Goal: Task Accomplishment & Management: Complete application form

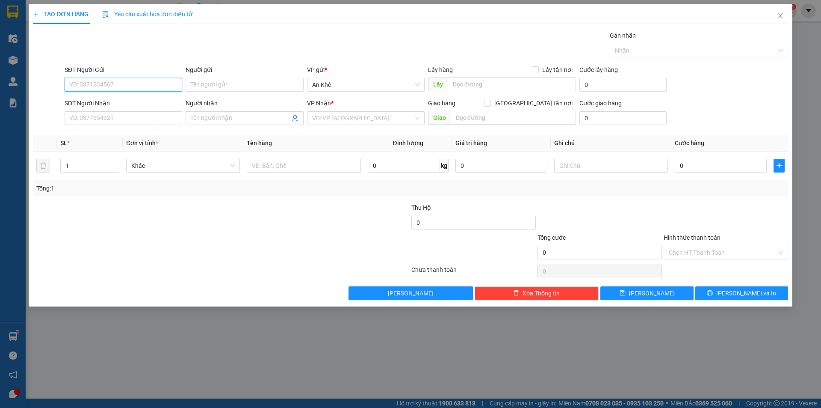
click at [154, 83] on input "SĐT Người Gửi" at bounding box center [124, 85] width 118 height 14
click at [132, 100] on div "0355313781 - Chị Dâng" at bounding box center [123, 101] width 107 height 9
type input "0355313781"
type input "Chị Dâng"
type input "0788598898"
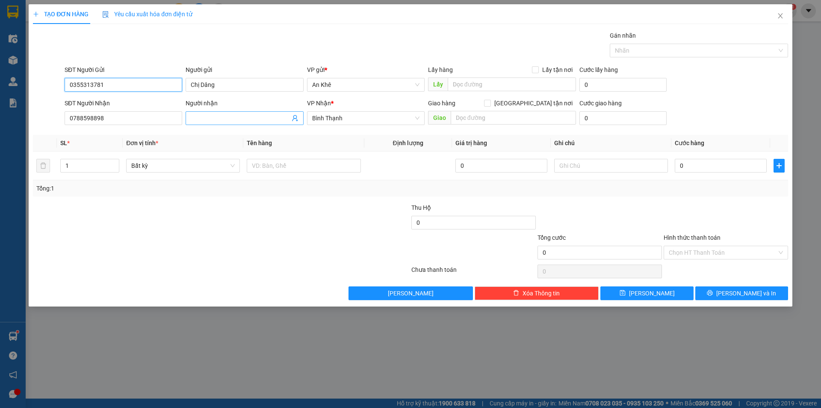
type input "0355313781"
click at [224, 120] on input "Người nhận" at bounding box center [240, 117] width 99 height 9
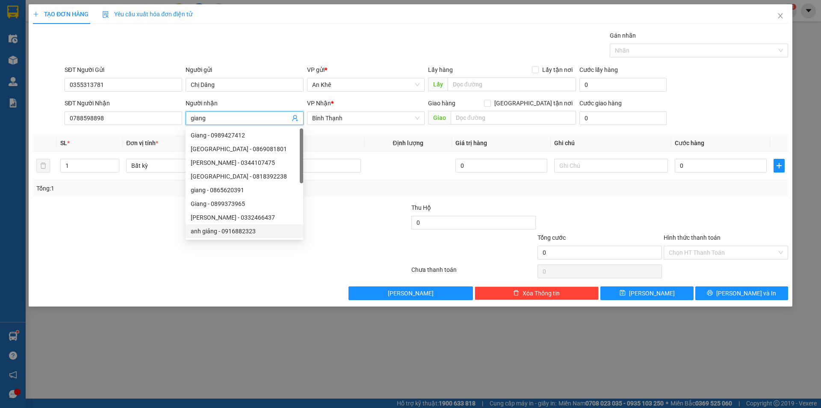
type input "giang"
drag, startPoint x: 169, startPoint y: 259, endPoint x: 163, endPoint y: 251, distance: 9.8
click at [168, 258] on div at bounding box center [158, 248] width 252 height 30
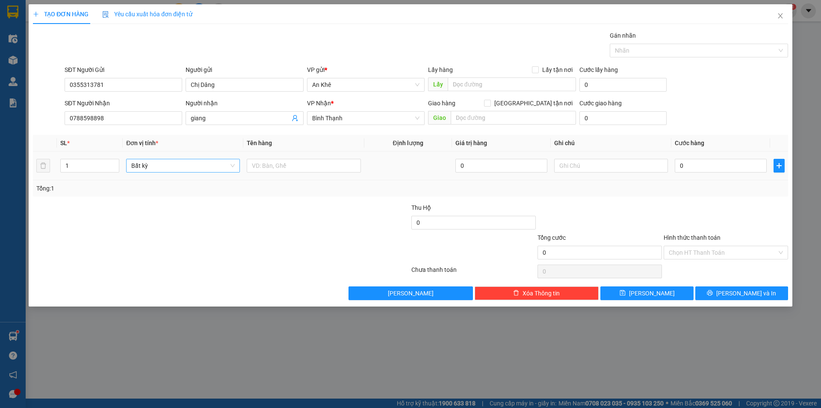
click at [154, 165] on span "Bất kỳ" at bounding box center [183, 165] width 104 height 13
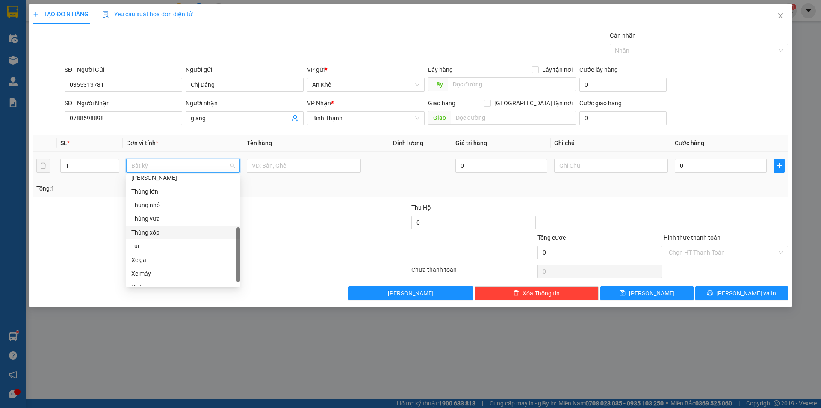
scroll to position [86, 0]
click at [156, 273] on div "Thùng xốp" at bounding box center [183, 274] width 104 height 9
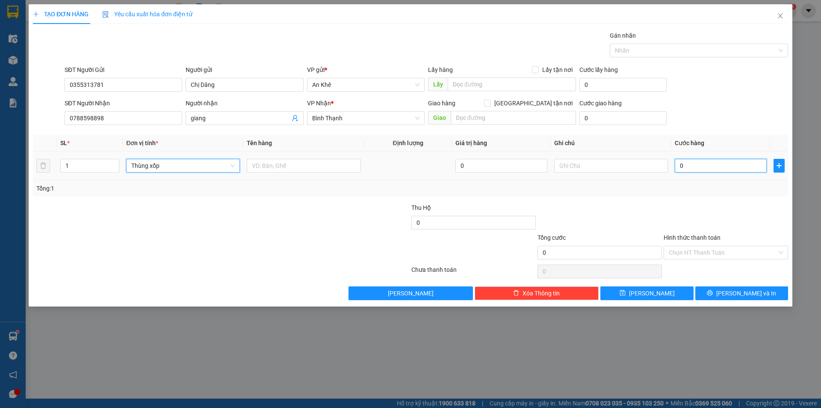
click at [723, 164] on input "0" at bounding box center [721, 166] width 92 height 14
type input "4"
type input "40"
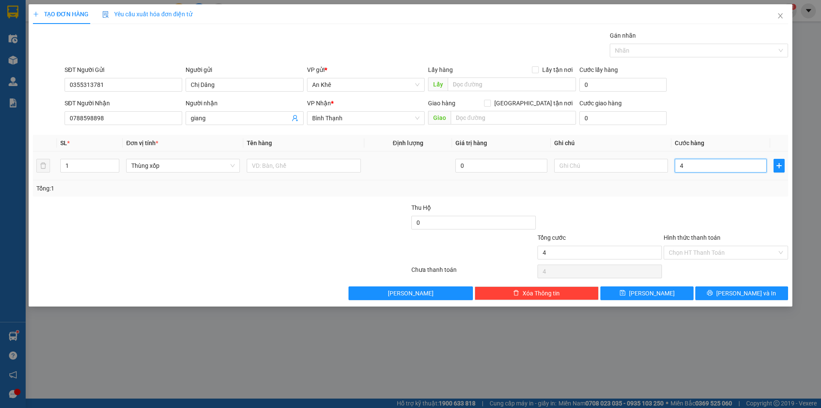
type input "40"
type input "400"
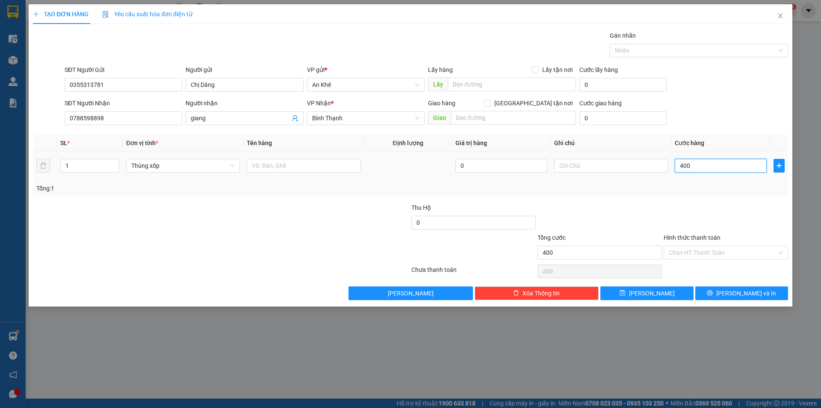
type input "4.000"
type input "40.000"
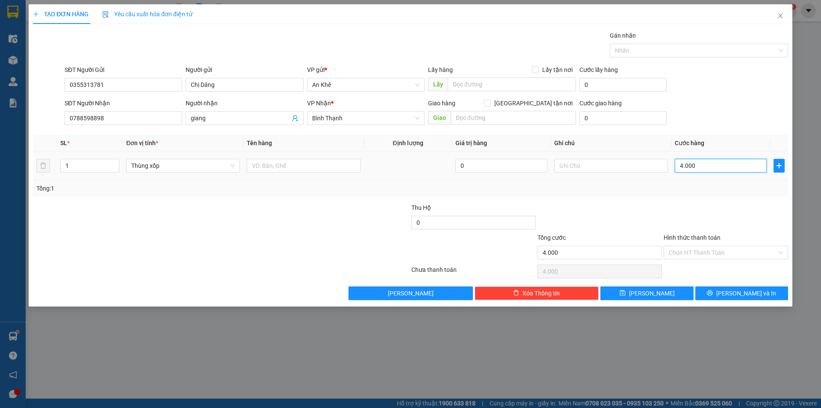
type input "40.000"
click at [710, 249] on input "Hình thức thanh toán" at bounding box center [723, 252] width 108 height 13
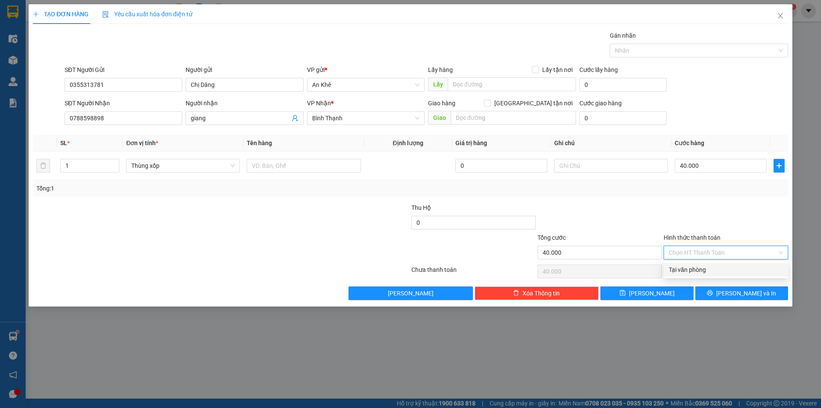
click at [708, 267] on div "Tại văn phòng" at bounding box center [726, 269] width 114 height 9
type input "0"
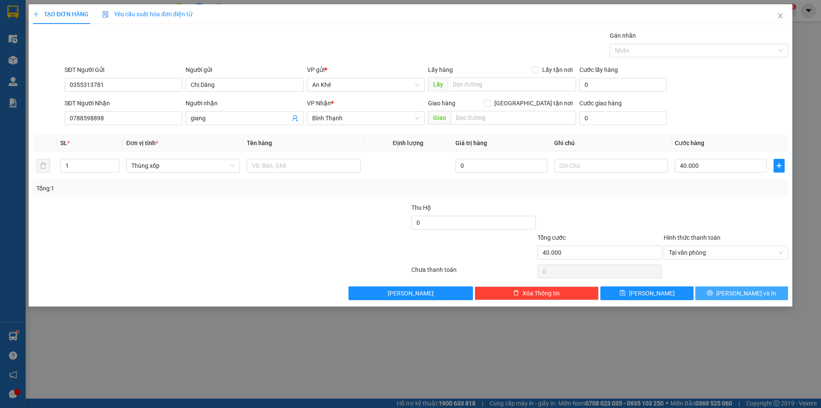
click at [735, 294] on span "[PERSON_NAME] và In" at bounding box center [746, 292] width 60 height 9
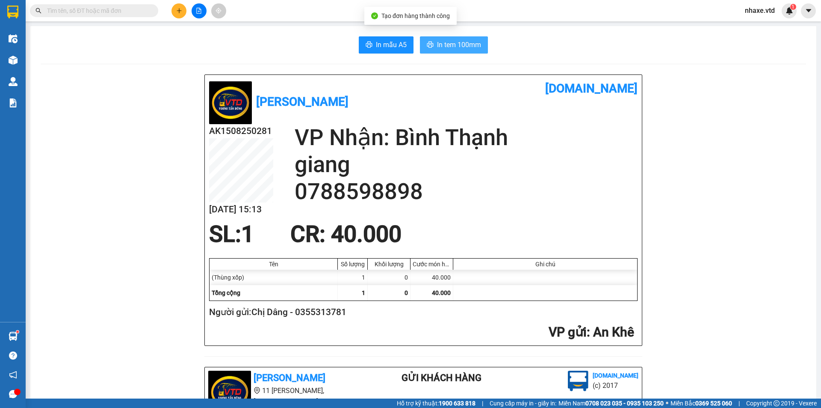
click at [462, 43] on span "In tem 100mm" at bounding box center [459, 44] width 44 height 11
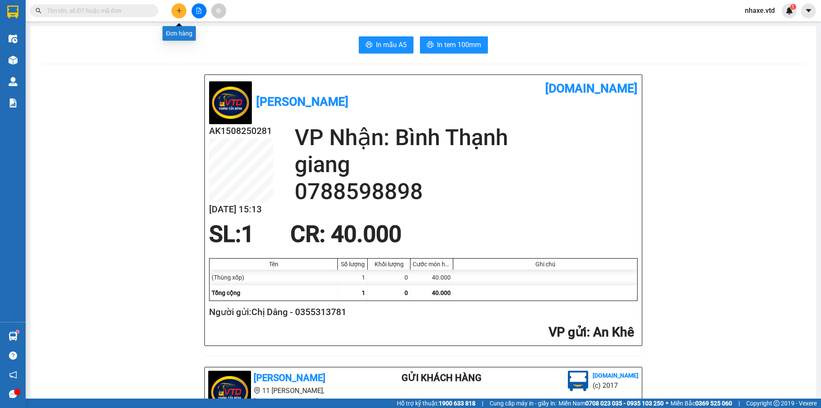
click at [177, 10] on icon "plus" at bounding box center [179, 11] width 6 height 6
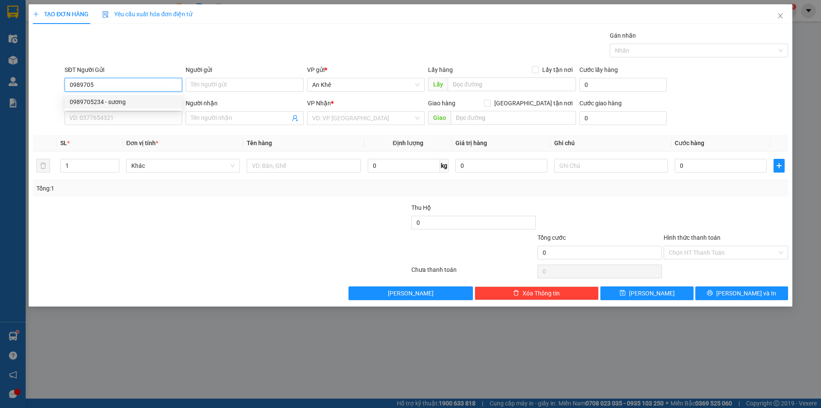
click at [115, 98] on div "0989705234 - sương" at bounding box center [123, 101] width 107 height 9
type input "0989705234"
type input "sương"
type input "0336230444"
type input "THU"
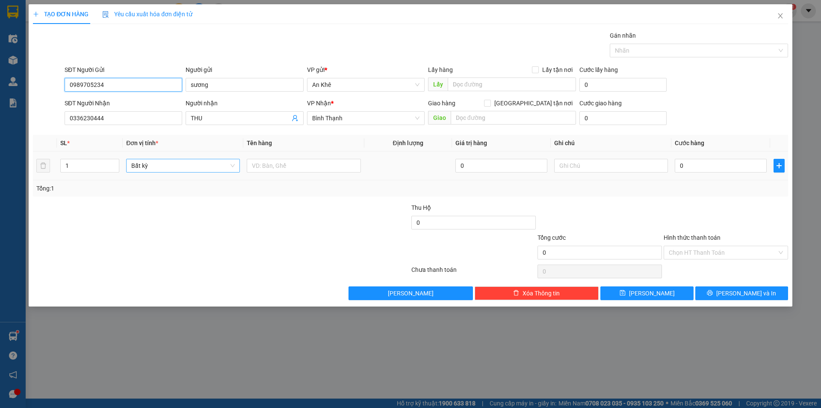
click at [168, 165] on span "Bất kỳ" at bounding box center [183, 165] width 104 height 13
type input "0989705234"
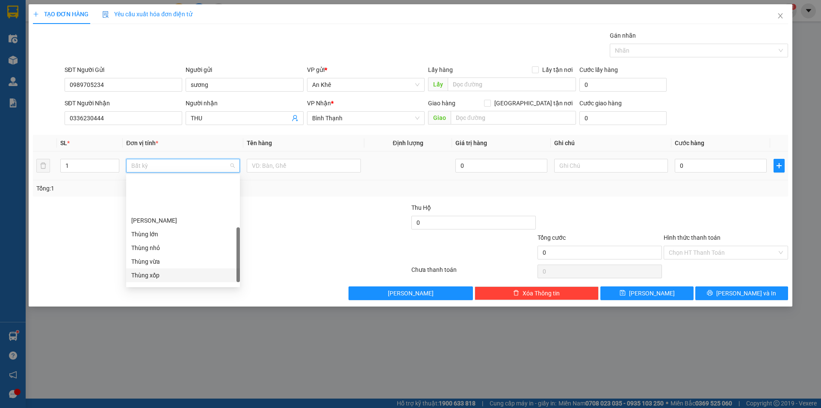
scroll to position [128, 0]
click at [157, 228] on div "Thùng xốp" at bounding box center [183, 232] width 104 height 9
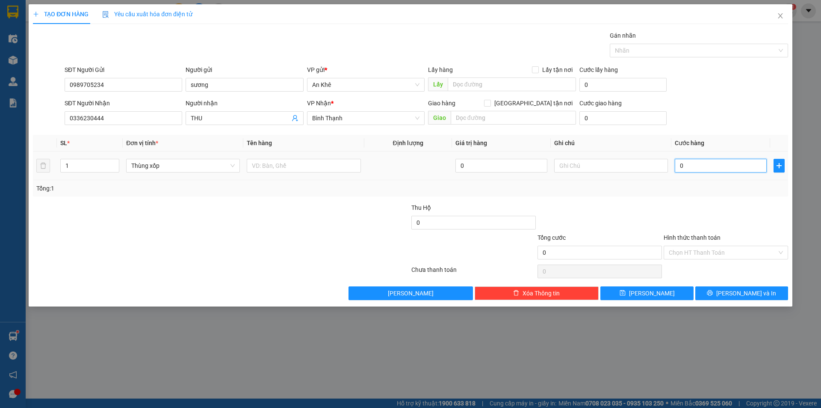
click at [696, 163] on input "0" at bounding box center [721, 166] width 92 height 14
type input "5"
type input "50"
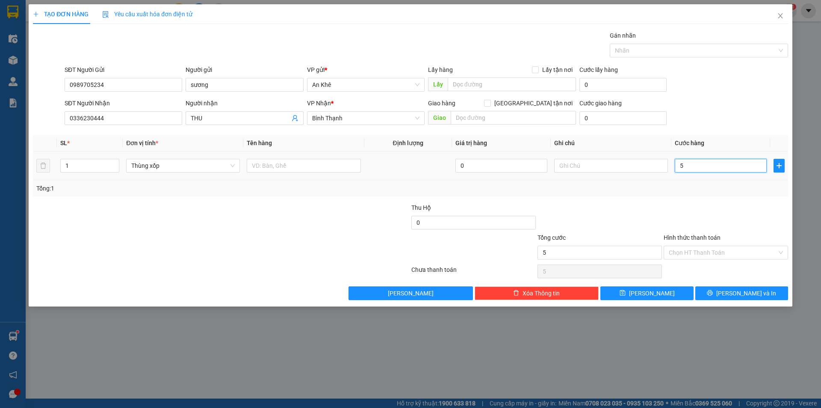
type input "50"
type input "500"
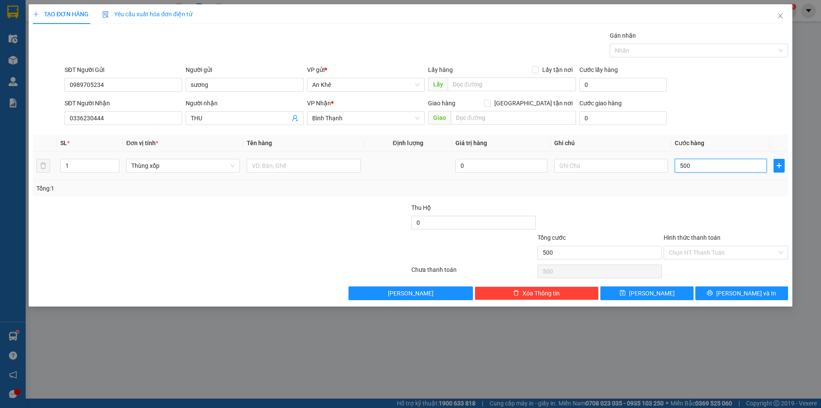
type input "5.000"
type input "50.000"
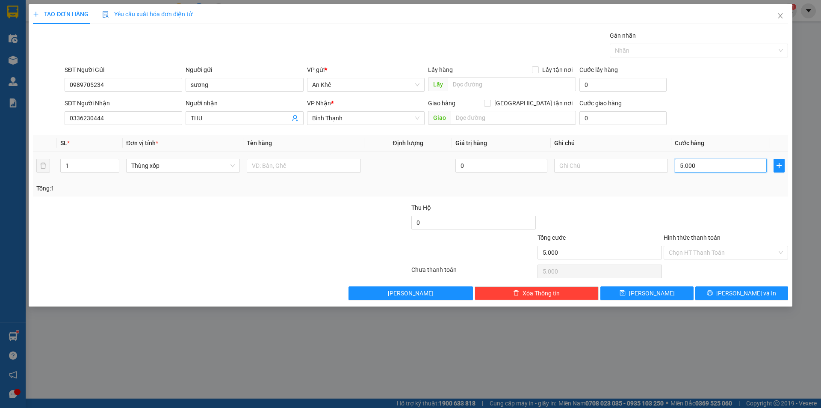
type input "50.000"
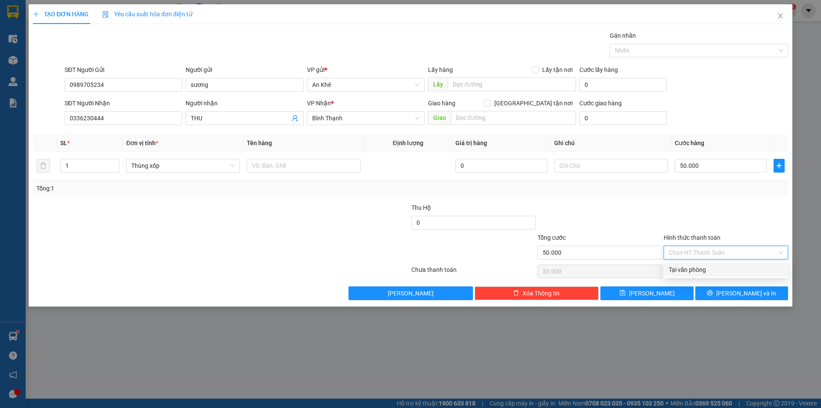
click at [738, 246] on input "Hình thức thanh toán" at bounding box center [723, 252] width 108 height 13
click at [721, 269] on div "Tại văn phòng" at bounding box center [726, 269] width 114 height 9
type input "0"
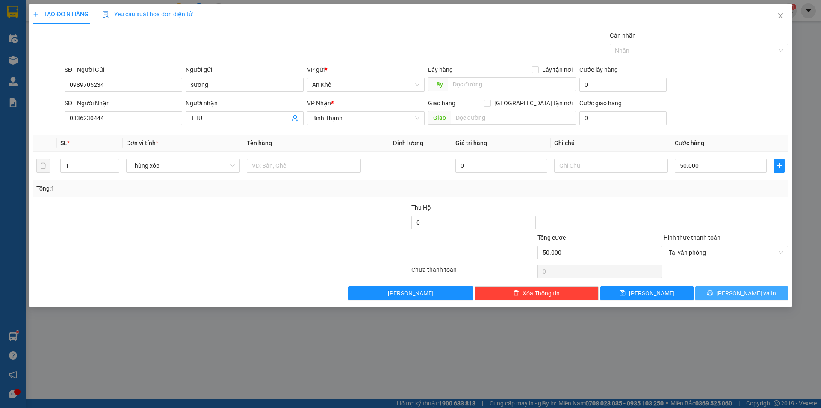
click at [713, 295] on icon "printer" at bounding box center [710, 293] width 6 height 6
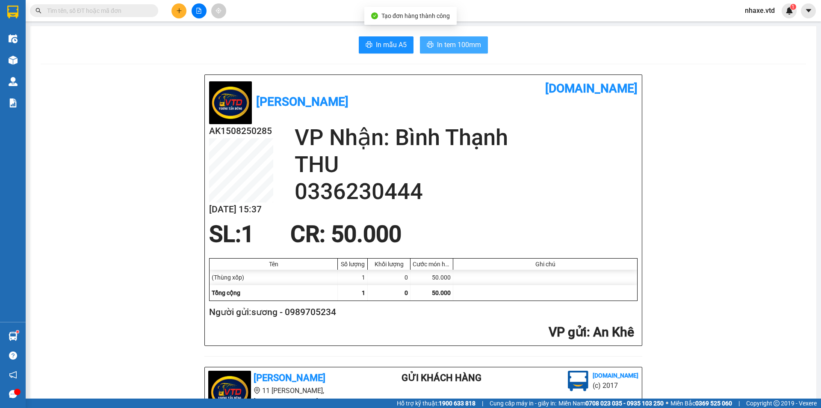
click at [455, 42] on span "In tem 100mm" at bounding box center [459, 44] width 44 height 11
click at [108, 6] on input "text" at bounding box center [97, 10] width 101 height 9
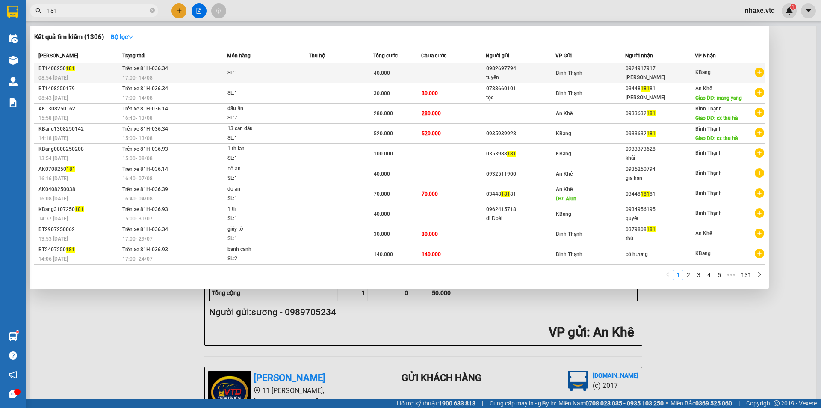
type input "181"
click at [155, 73] on td "Trên xe 81H-036.34 17:00 [DATE]" at bounding box center [173, 73] width 107 height 20
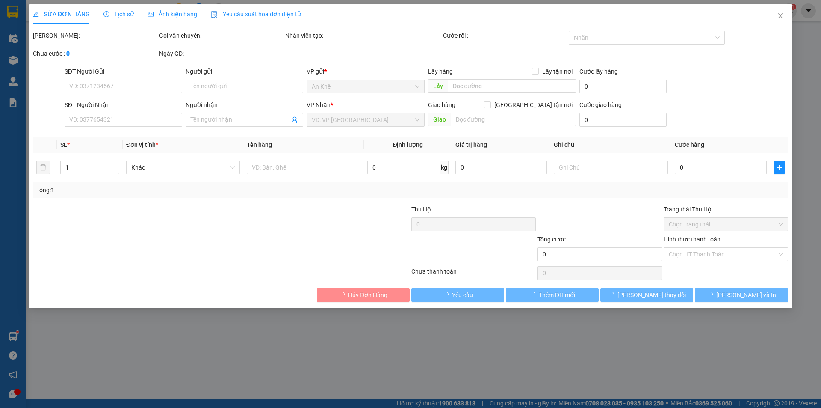
type input "0982697794"
type input "tuyên"
type input "0924917917"
type input "[PERSON_NAME]"
type input "40.000"
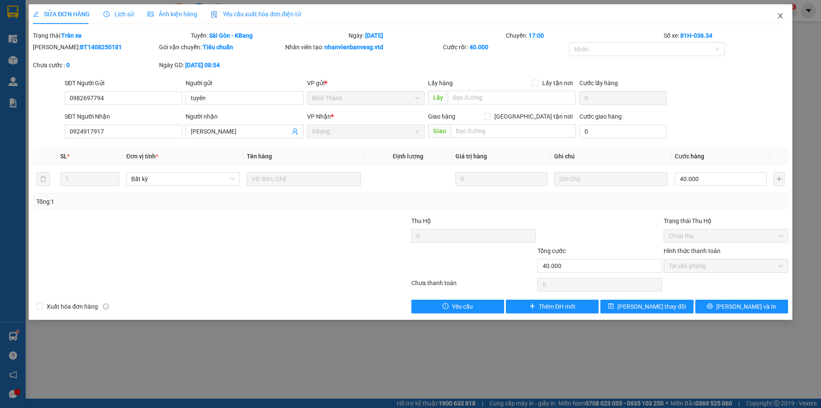
click at [782, 15] on icon "close" at bounding box center [780, 15] width 7 height 7
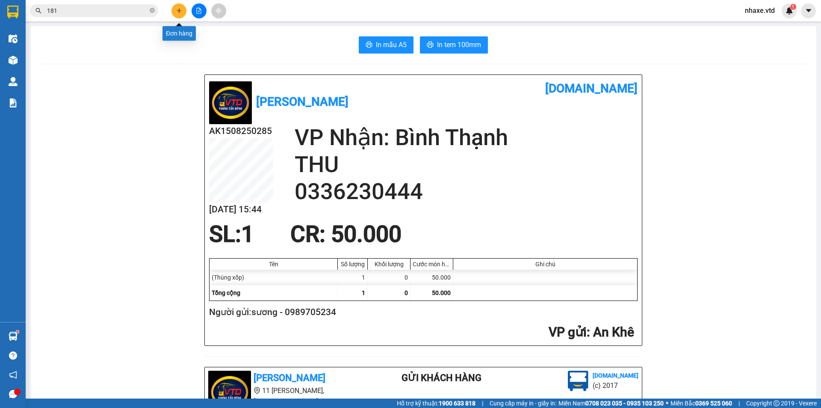
click at [175, 9] on button at bounding box center [179, 10] width 15 height 15
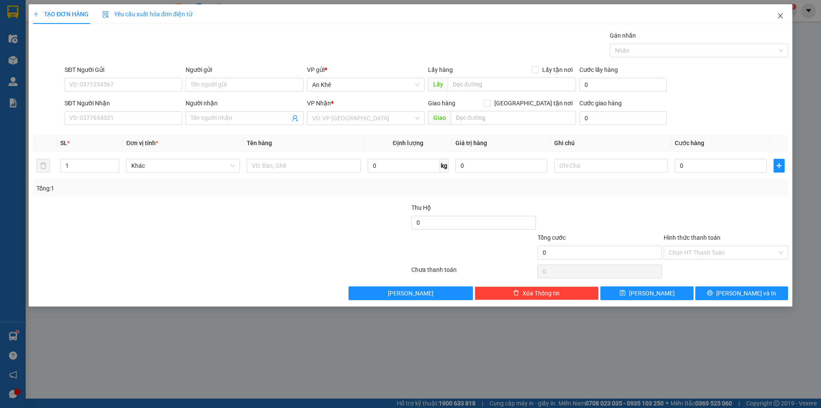
click at [780, 18] on icon "close" at bounding box center [780, 15] width 7 height 7
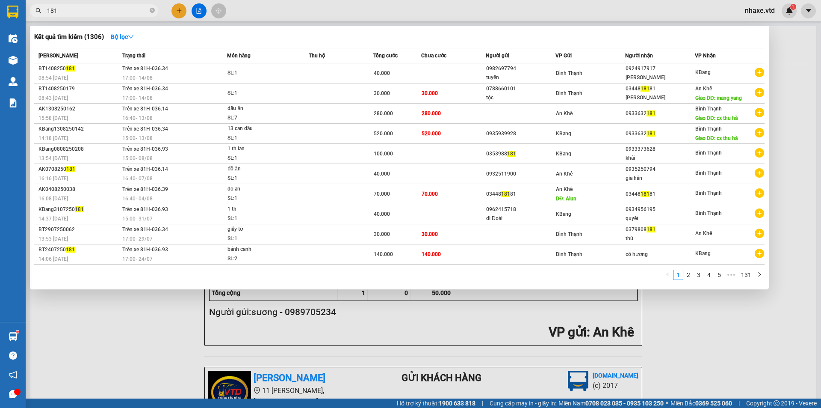
click at [119, 9] on input "181" at bounding box center [97, 10] width 101 height 9
type input "1"
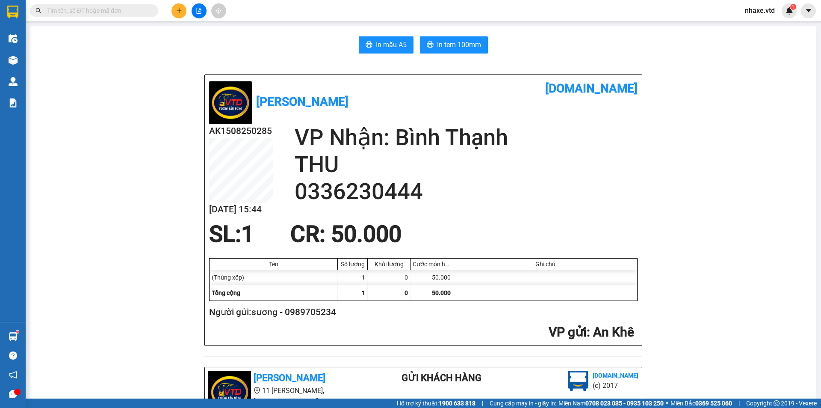
click at [89, 9] on input "text" at bounding box center [97, 10] width 101 height 9
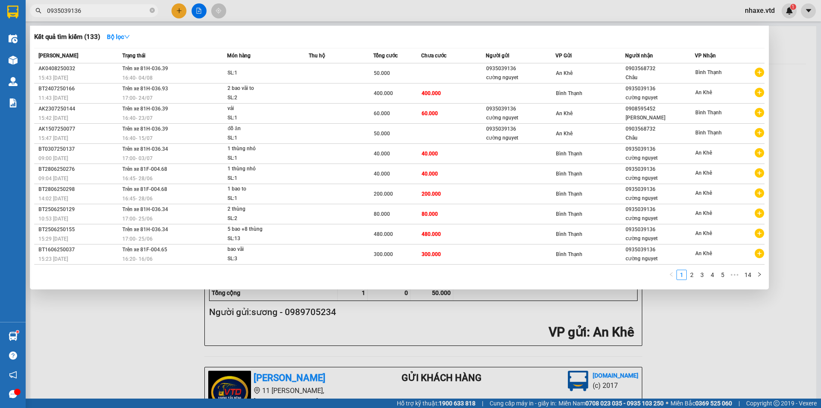
type input "0935039136"
click at [178, 11] on div at bounding box center [410, 204] width 821 height 408
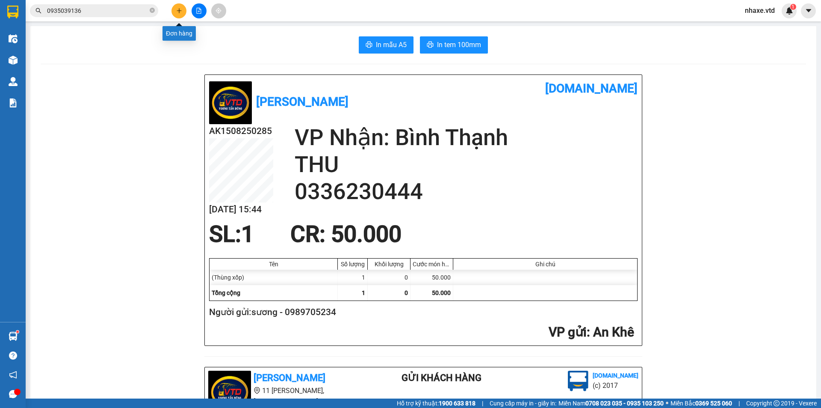
click at [178, 10] on icon "plus" at bounding box center [179, 11] width 6 height 6
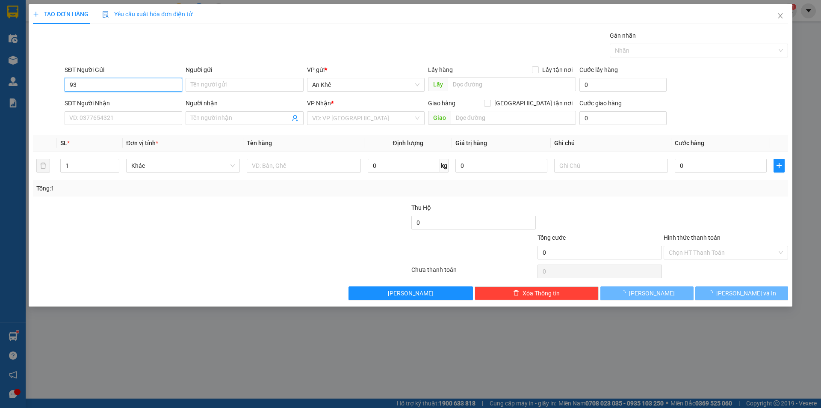
type input "9"
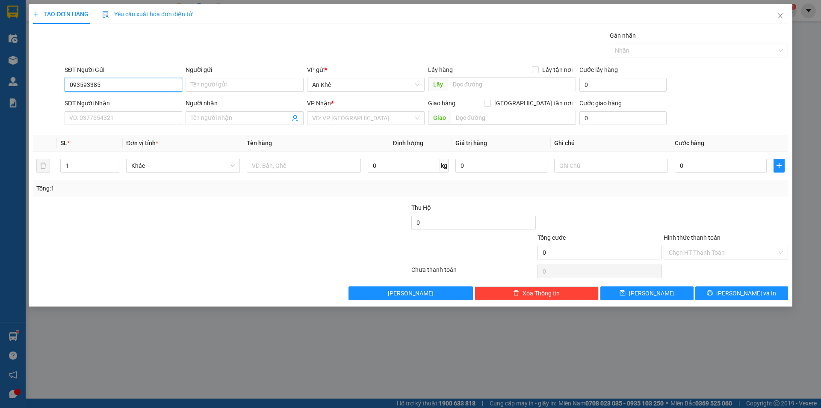
type input "0935933858"
click at [113, 102] on div "0935933858 - Chị Thuý" at bounding box center [123, 101] width 107 height 9
type input "Chị Thuý"
type input "0987848485"
type input "[PERSON_NAME]"
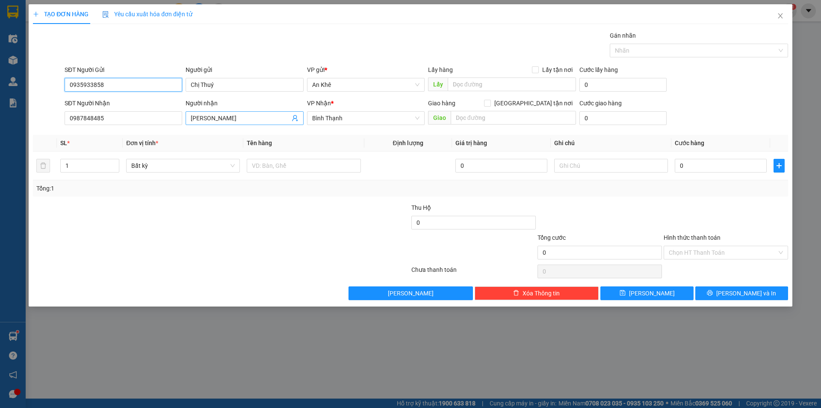
type input "0935933858"
click at [224, 118] on input "[PERSON_NAME]" at bounding box center [240, 117] width 99 height 9
type input "C"
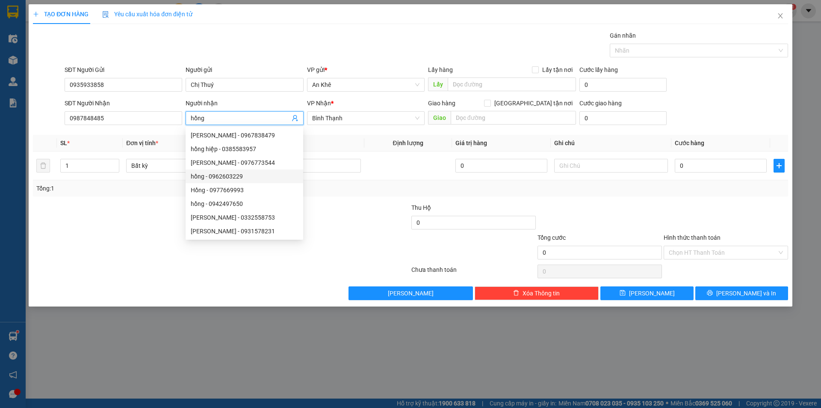
type input "hồng"
click at [139, 245] on div at bounding box center [158, 248] width 252 height 30
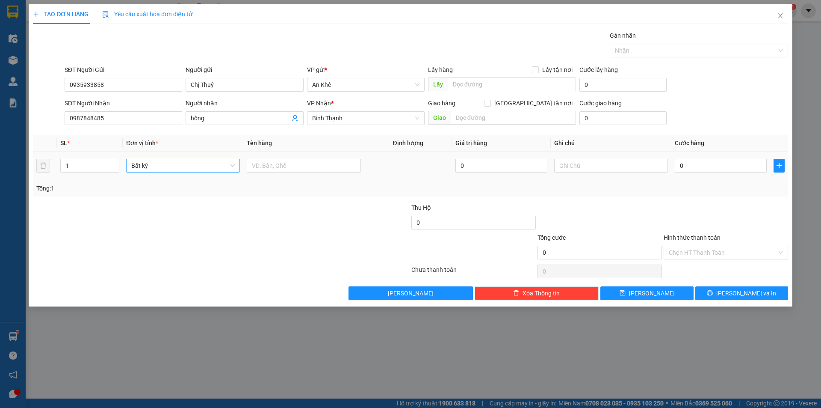
click at [148, 166] on span "Bất kỳ" at bounding box center [183, 165] width 104 height 13
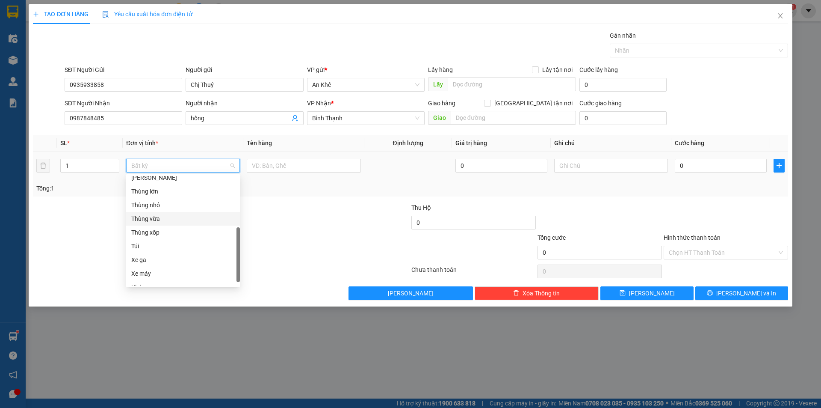
scroll to position [137, 0]
click at [154, 222] on div "Thùng xốp" at bounding box center [183, 223] width 104 height 9
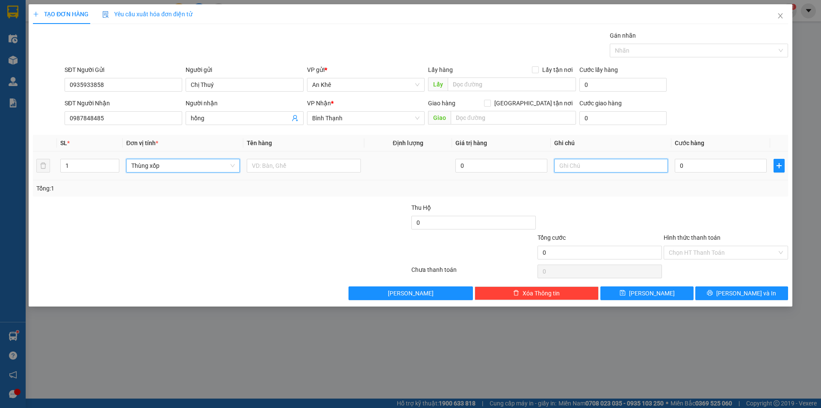
click at [562, 162] on input "text" at bounding box center [611, 166] width 114 height 14
type input "bok grapj dùm"
type input "5"
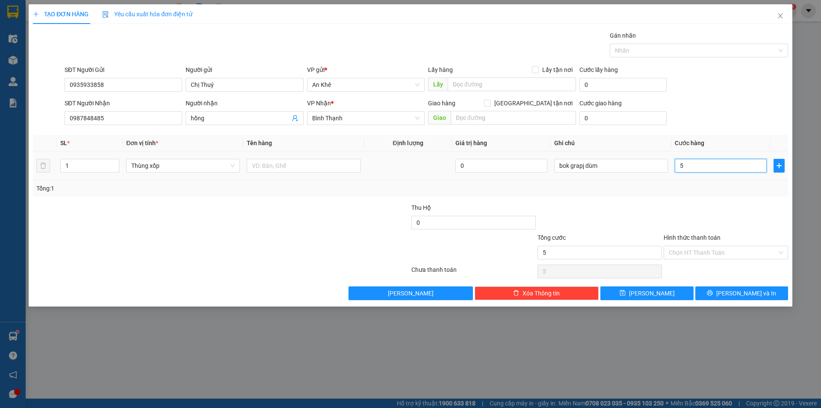
type input "50"
type input "500"
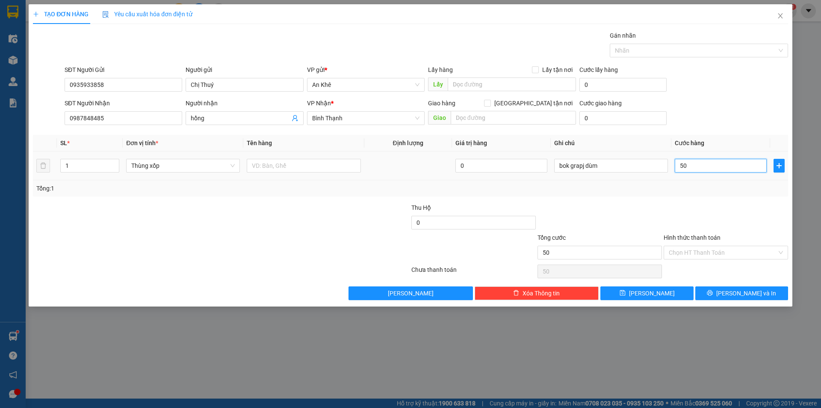
type input "500"
type input "5.000"
type input "50.000"
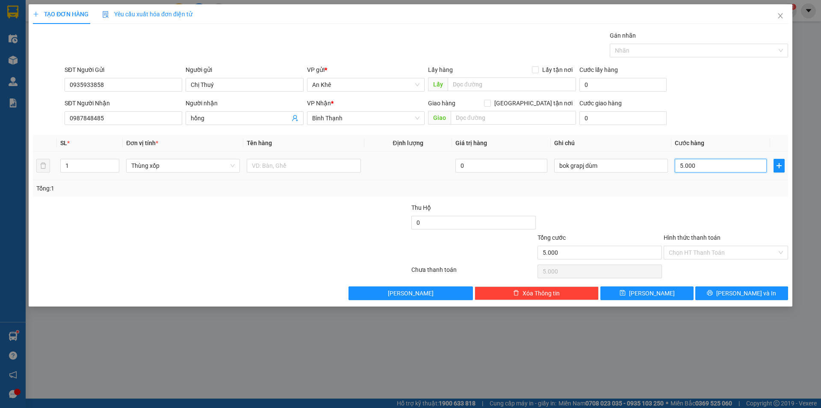
type input "50.000"
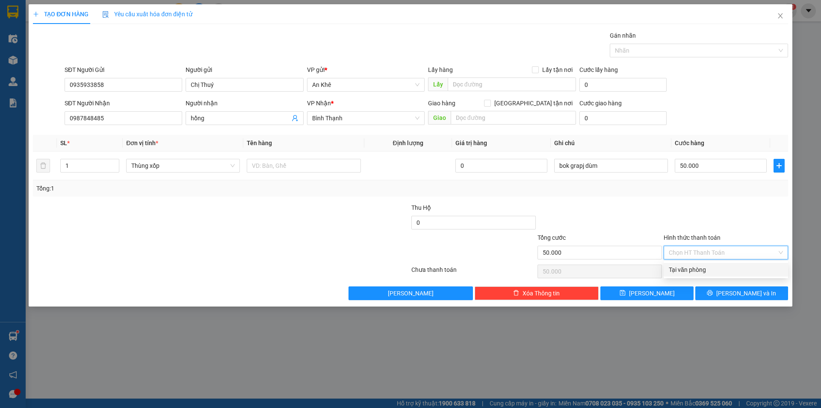
click at [713, 249] on input "Hình thức thanh toán" at bounding box center [723, 252] width 108 height 13
click at [710, 266] on div "Tại văn phòng" at bounding box center [726, 269] width 114 height 9
type input "0"
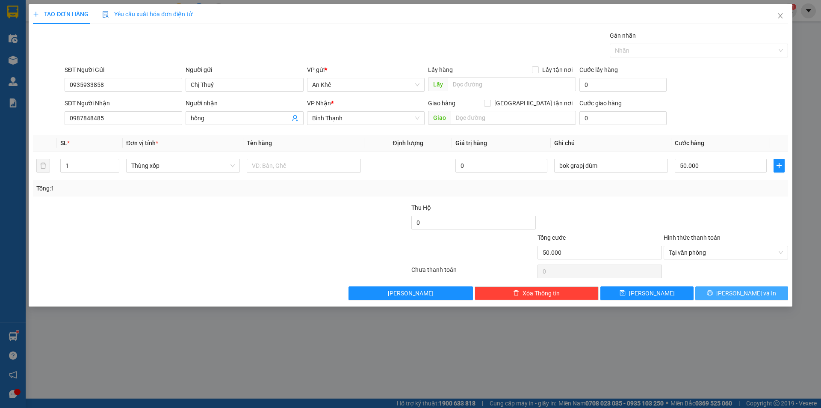
click at [718, 296] on button "[PERSON_NAME] và In" at bounding box center [741, 293] width 93 height 14
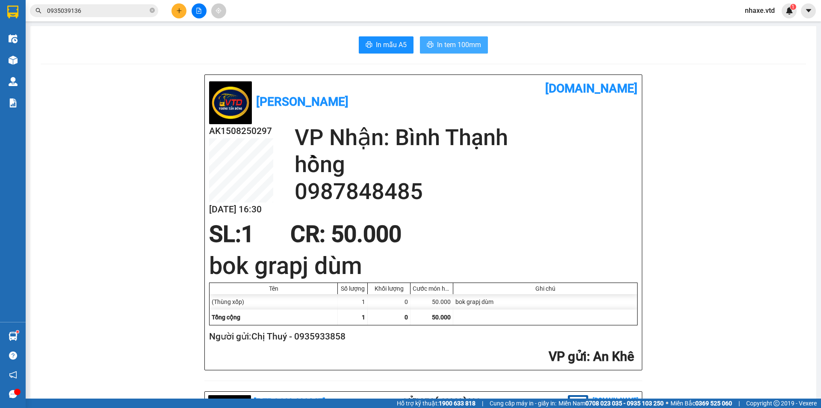
click at [452, 45] on span "In tem 100mm" at bounding box center [459, 44] width 44 height 11
click at [178, 9] on icon "plus" at bounding box center [179, 11] width 6 height 6
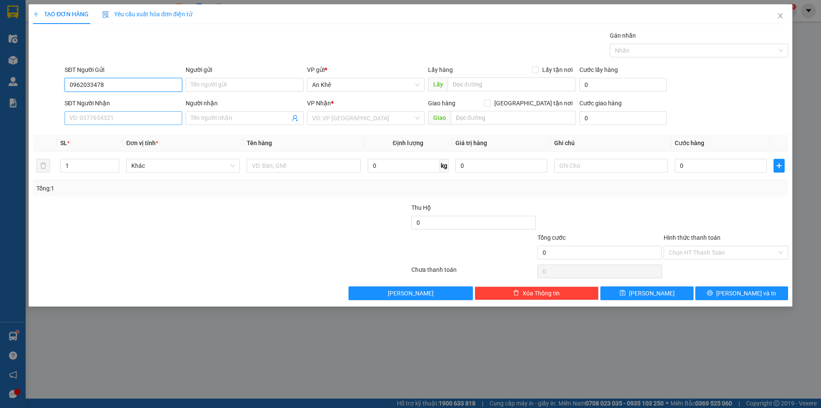
type input "0962033478"
click at [138, 121] on input "SĐT Người Nhận" at bounding box center [124, 118] width 118 height 14
click at [104, 120] on input "SĐT Người Nhận" at bounding box center [124, 118] width 118 height 14
type input "0967087626"
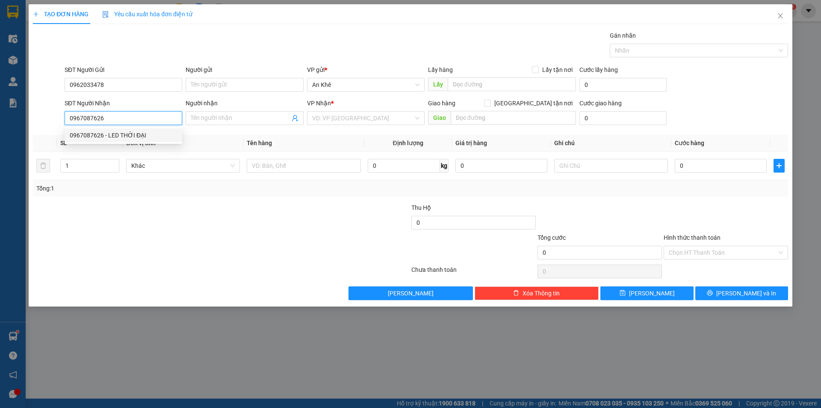
click at [103, 133] on div "0967087626 - LED THỜI ĐẠI" at bounding box center [123, 134] width 107 height 9
type input "LED THỜI ĐẠI"
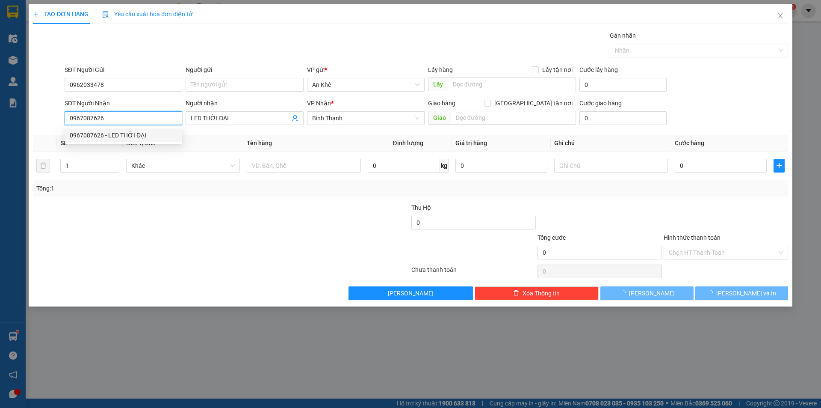
click at [103, 133] on div "0967087626 - LED THỜI ĐẠI" at bounding box center [123, 134] width 107 height 9
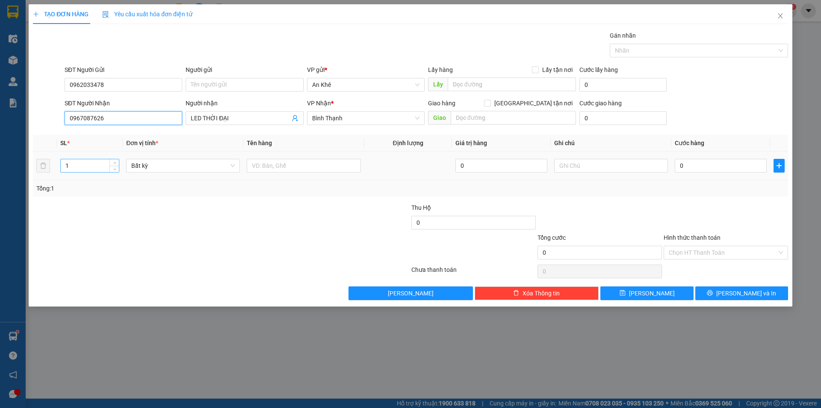
type input "0967087626"
click at [98, 165] on input "1" at bounding box center [90, 165] width 58 height 13
type input "3"
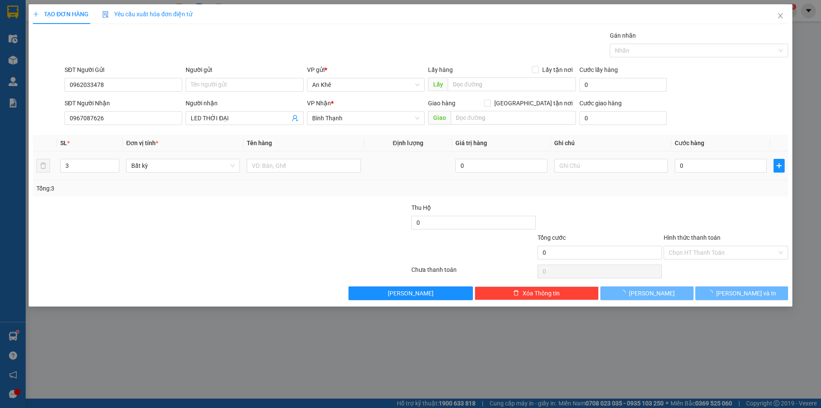
click at [160, 173] on div "Bất kỳ" at bounding box center [183, 165] width 114 height 17
click at [167, 165] on span "Bất kỳ" at bounding box center [183, 165] width 104 height 13
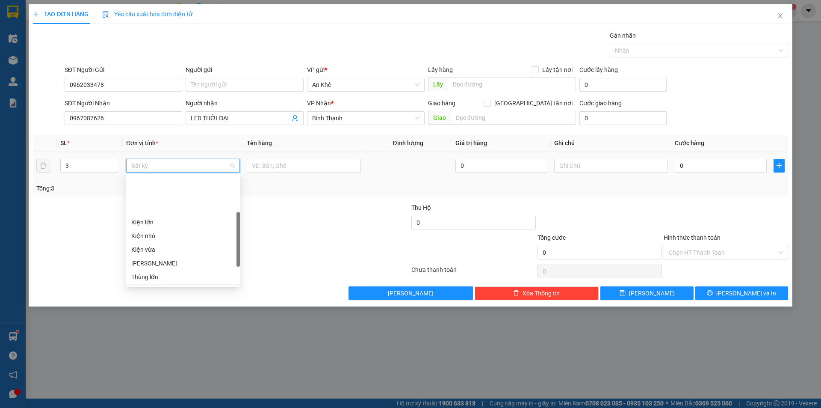
scroll to position [86, 0]
click at [160, 204] on div "Kiện vừa" at bounding box center [183, 206] width 104 height 9
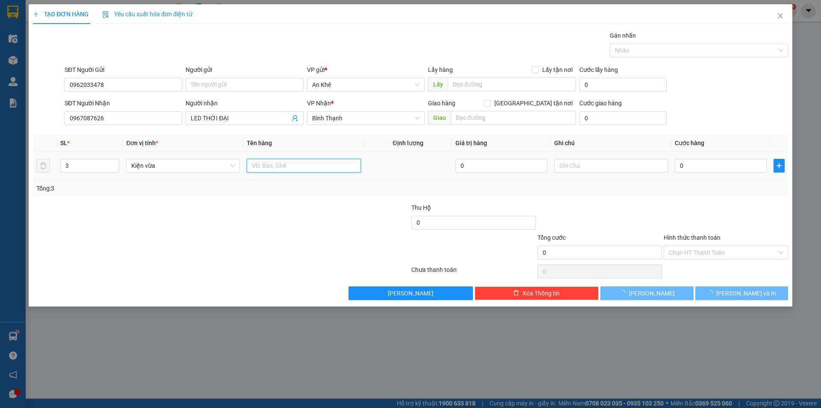
click at [285, 164] on input "text" at bounding box center [304, 166] width 114 height 14
type input "2"
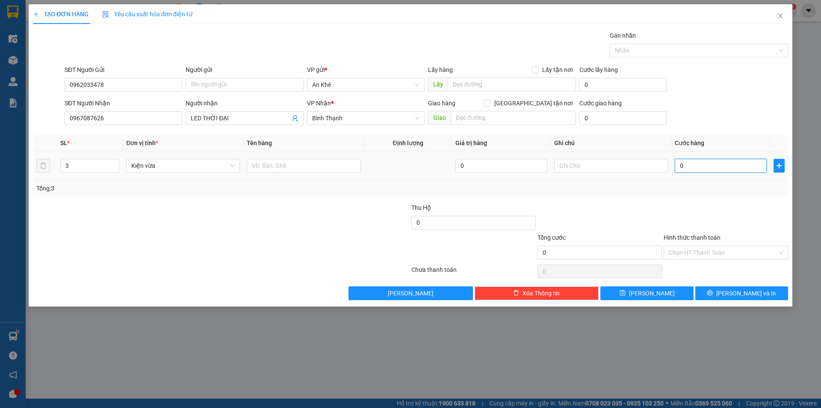
click at [720, 165] on input "0" at bounding box center [721, 166] width 92 height 14
type input "1"
type input "13"
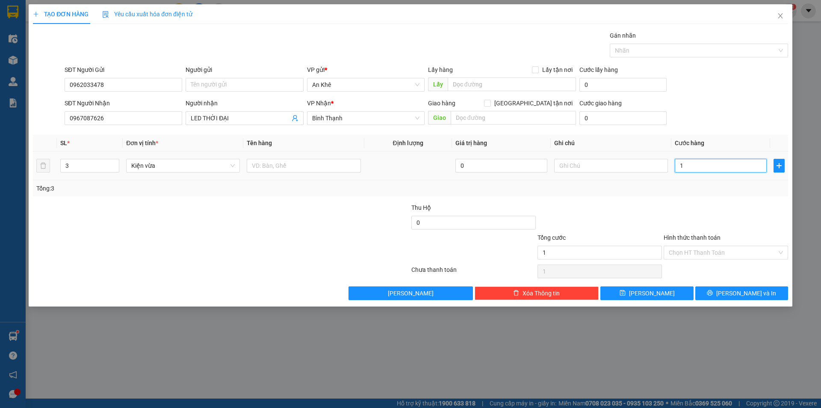
type input "13"
type input "130"
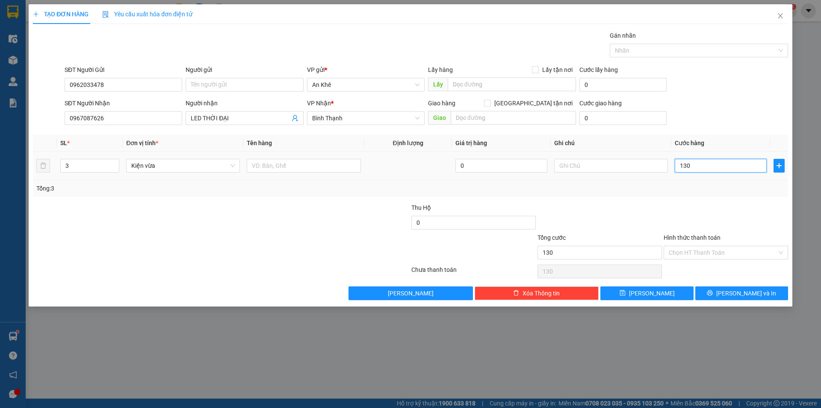
type input "1.300"
type input "13.000"
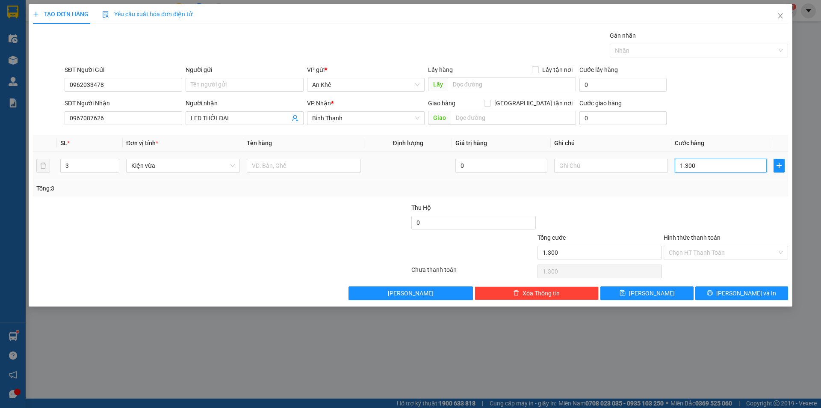
type input "13.000"
type input "130.000"
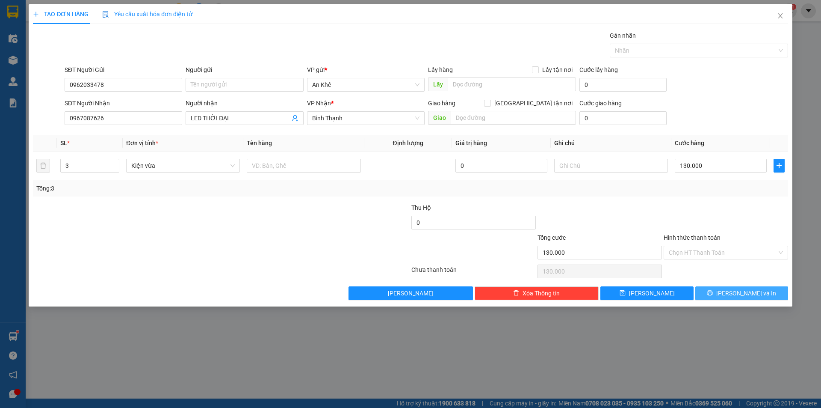
click at [734, 292] on span "[PERSON_NAME] và In" at bounding box center [746, 292] width 60 height 9
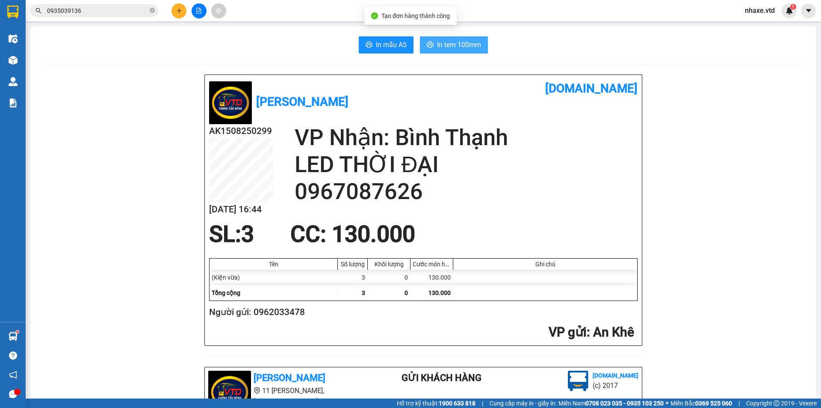
click at [462, 41] on span "In tem 100mm" at bounding box center [459, 44] width 44 height 11
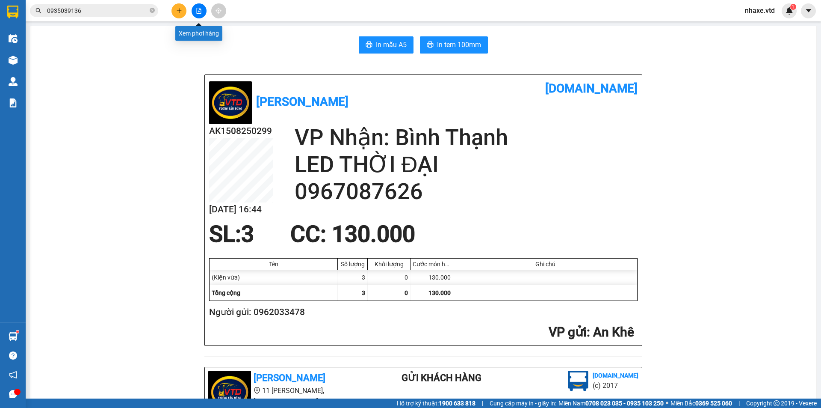
click at [202, 12] on button at bounding box center [199, 10] width 15 height 15
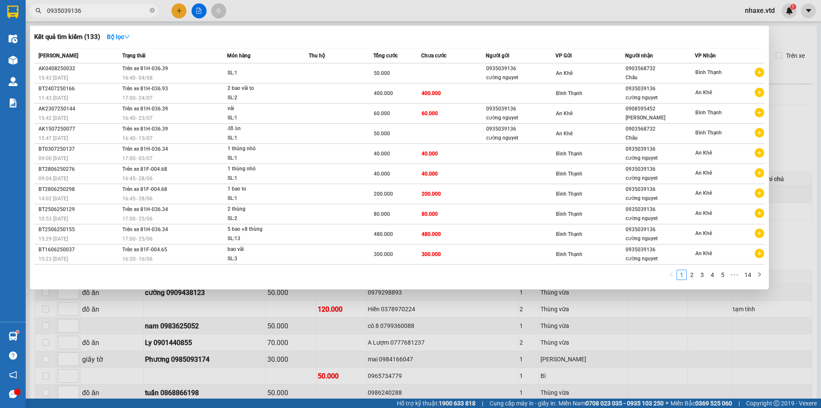
click at [114, 12] on input "0935039136" at bounding box center [97, 10] width 101 height 9
click at [692, 272] on link "2" at bounding box center [691, 274] width 9 height 9
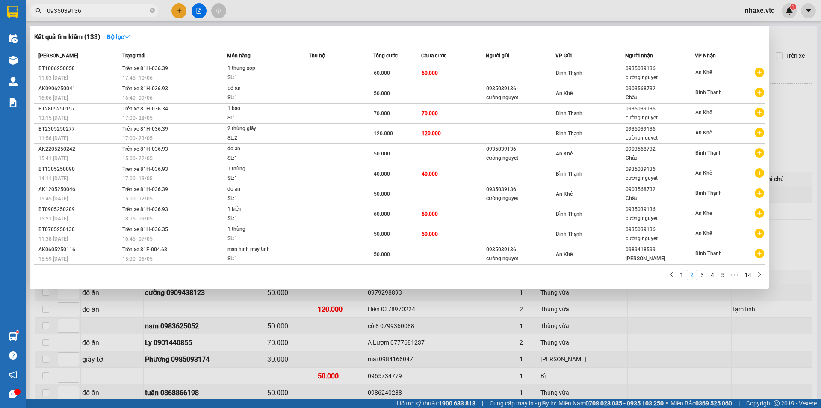
click at [692, 272] on link "2" at bounding box center [691, 274] width 9 height 9
click at [711, 273] on link "4" at bounding box center [712, 274] width 9 height 9
